Goal: Information Seeking & Learning: Learn about a topic

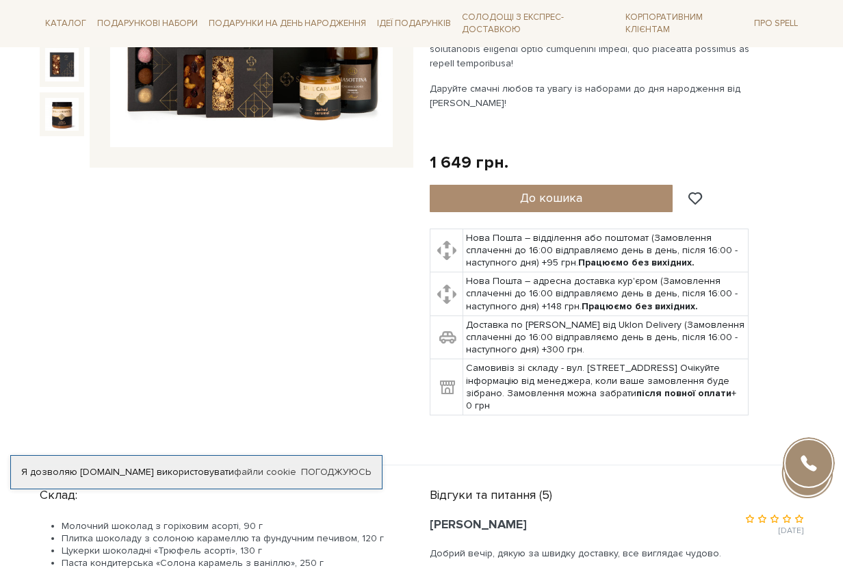
scroll to position [70, 0]
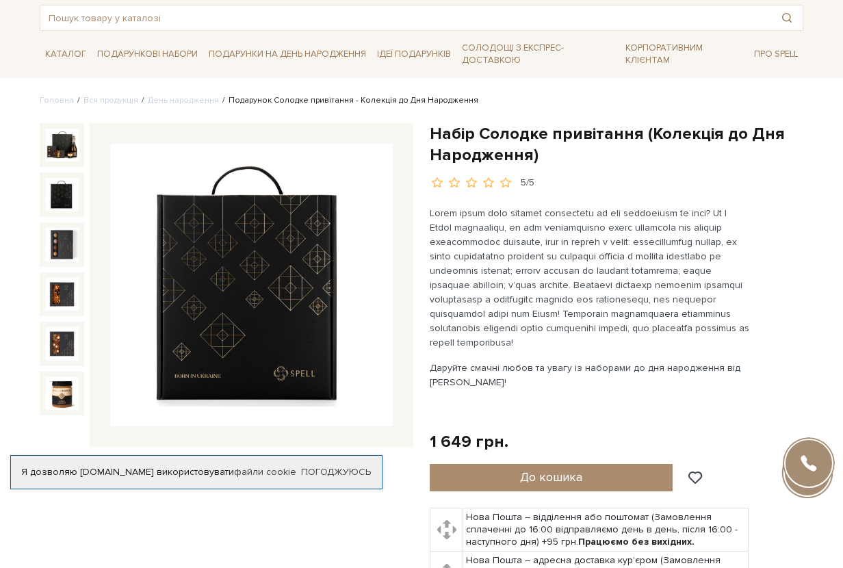
click at [66, 196] on img at bounding box center [62, 195] width 34 height 34
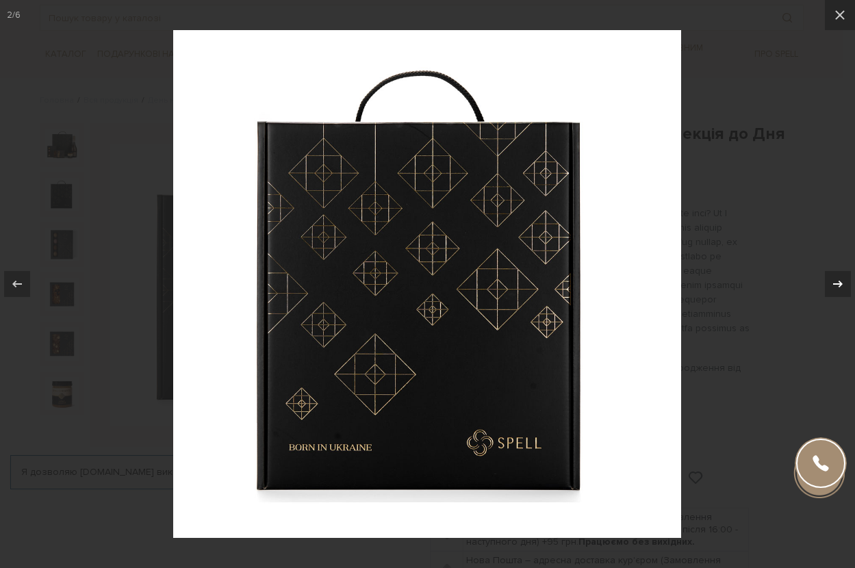
click at [833, 279] on icon at bounding box center [837, 284] width 16 height 16
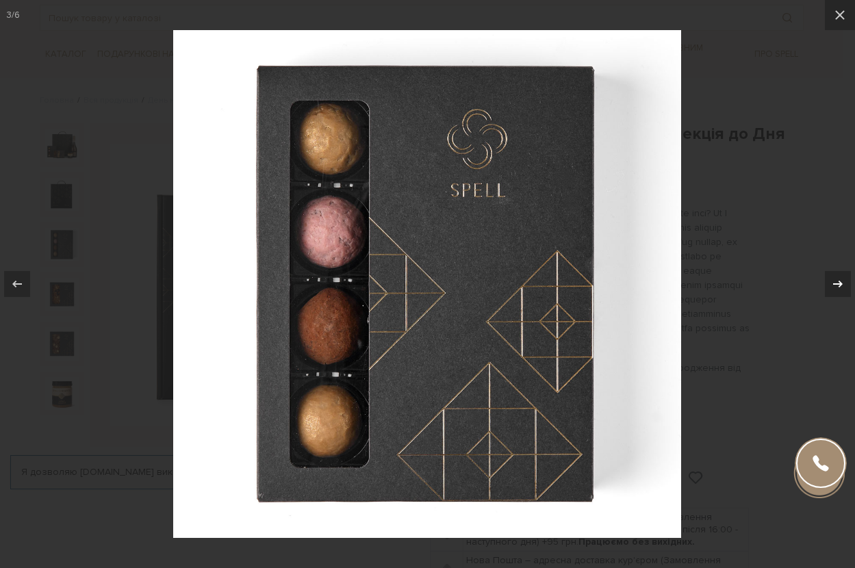
click at [836, 278] on icon at bounding box center [837, 284] width 16 height 16
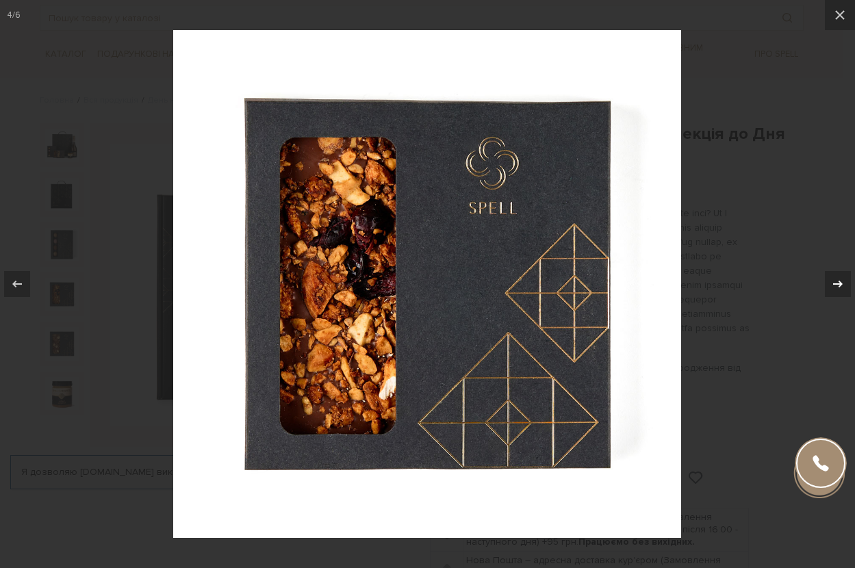
click at [836, 278] on icon at bounding box center [837, 284] width 16 height 16
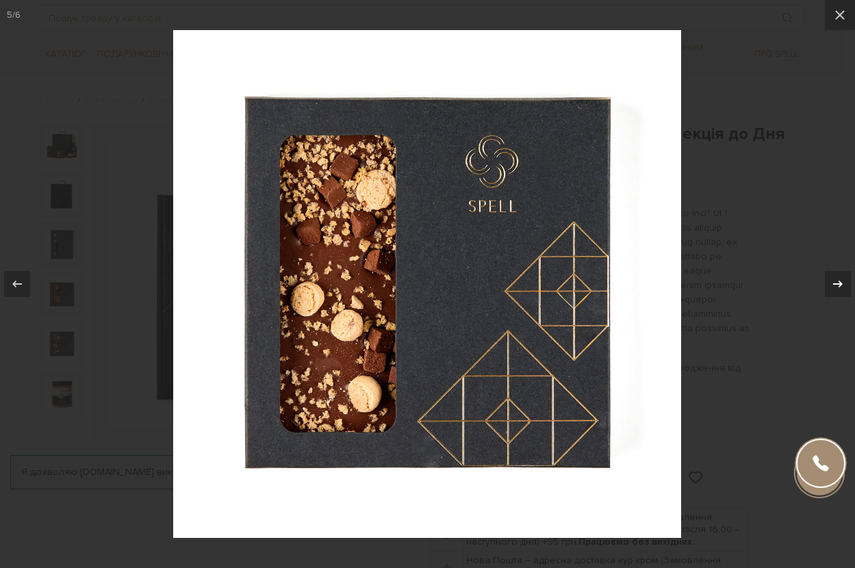
click at [836, 278] on icon at bounding box center [837, 284] width 16 height 16
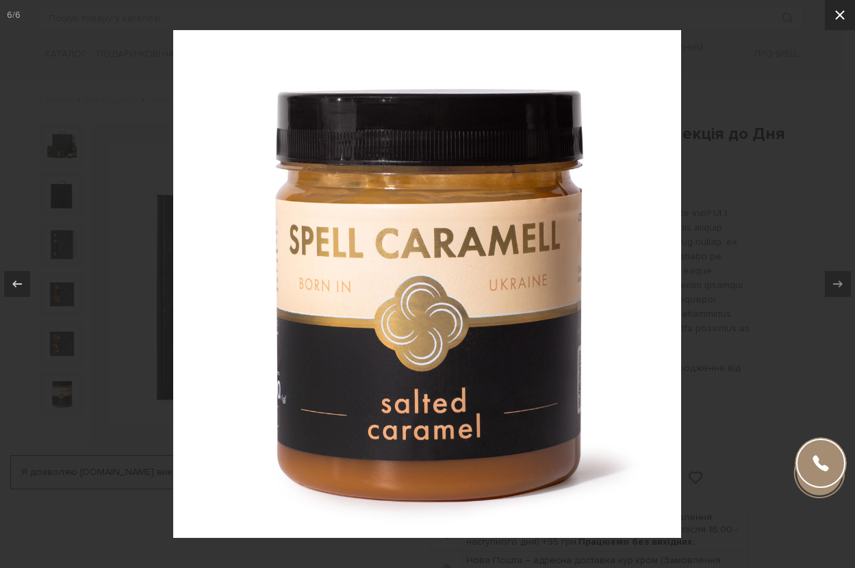
click at [835, 22] on icon at bounding box center [839, 15] width 16 height 16
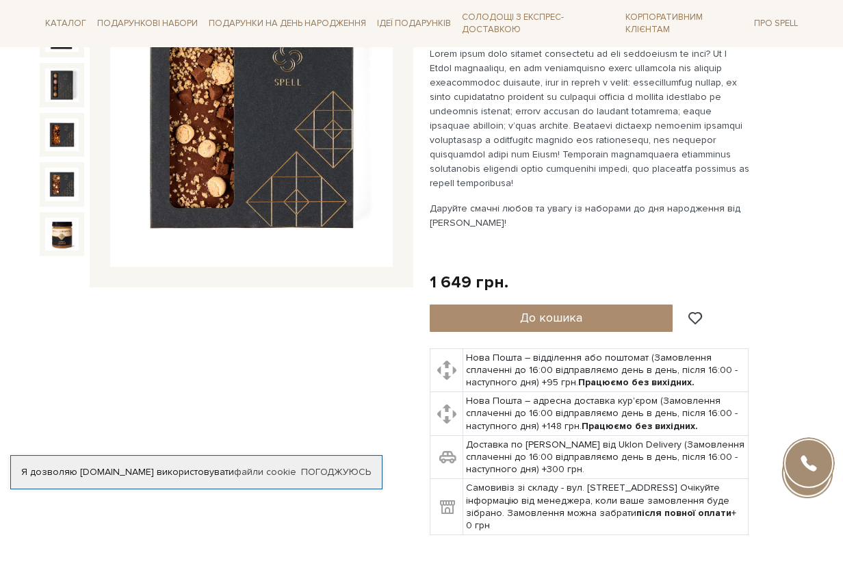
scroll to position [70, 0]
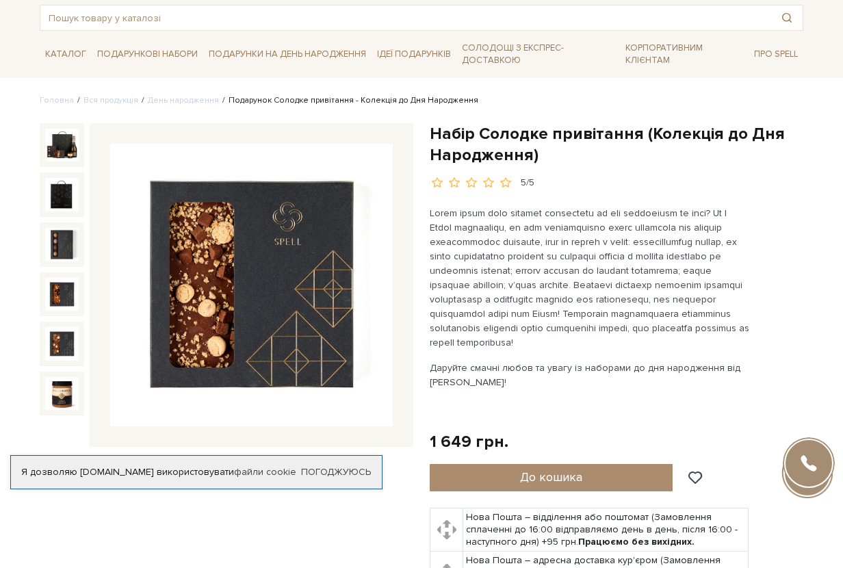
click at [73, 149] on img at bounding box center [62, 146] width 34 height 34
